Goal: Find contact information: Find contact information

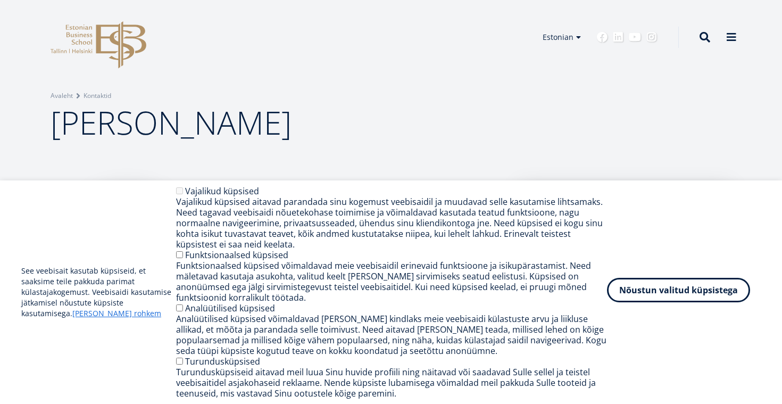
click at [662, 299] on button "Nõustun valitud küpsistega" at bounding box center [678, 290] width 143 height 24
